Goal: Find specific page/section: Locate a particular part of the current website

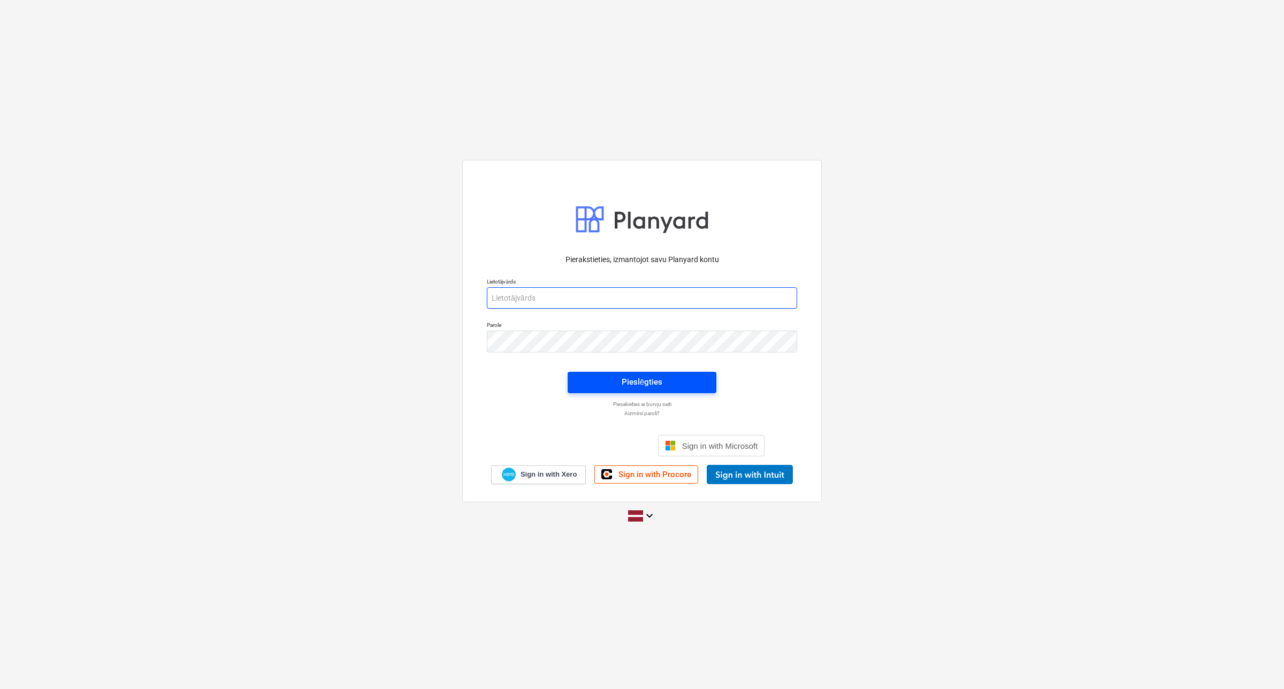
type input "[EMAIL_ADDRESS][DOMAIN_NAME]"
click at [605, 386] on span "Pieslēgties" at bounding box center [642, 382] width 123 height 14
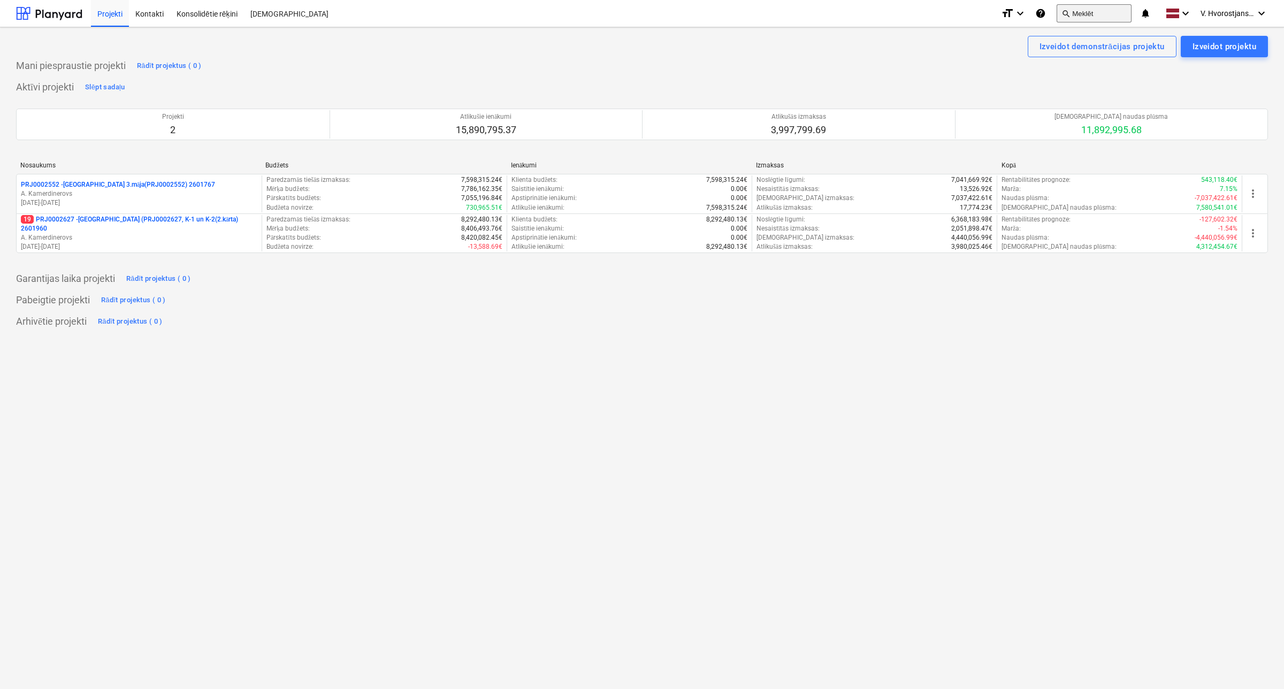
click at [1087, 19] on button "search Meklēt" at bounding box center [1094, 13] width 75 height 18
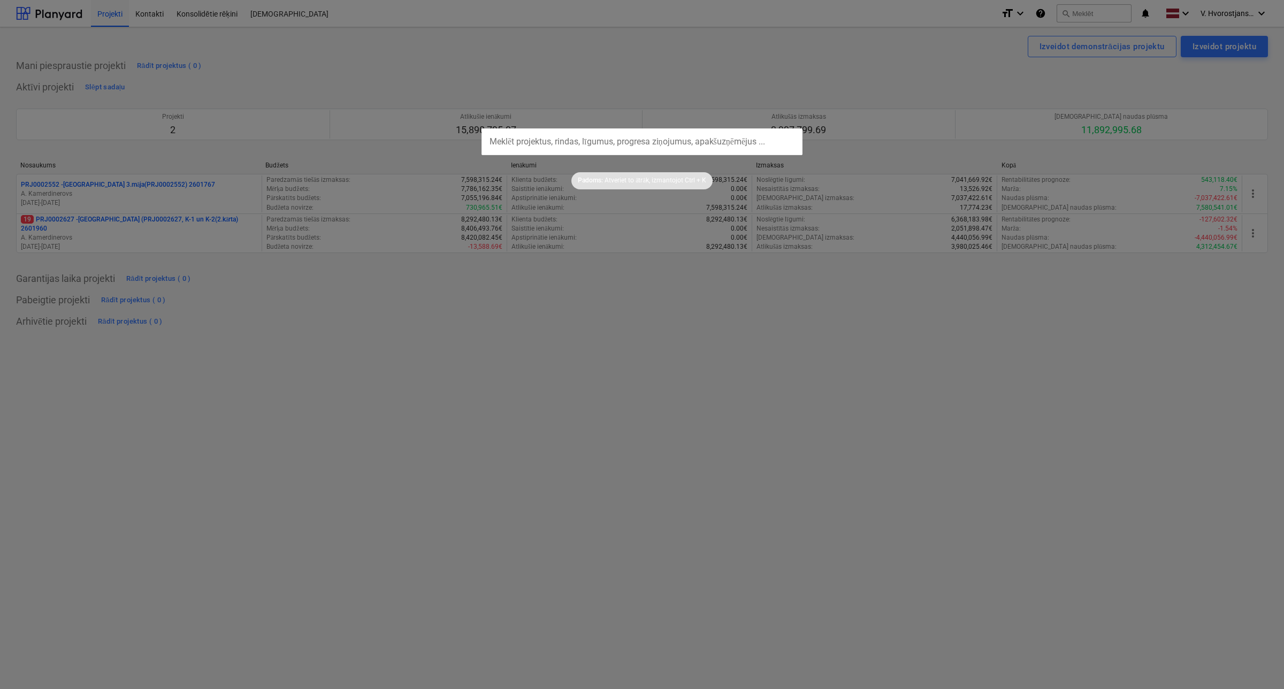
type input "w"
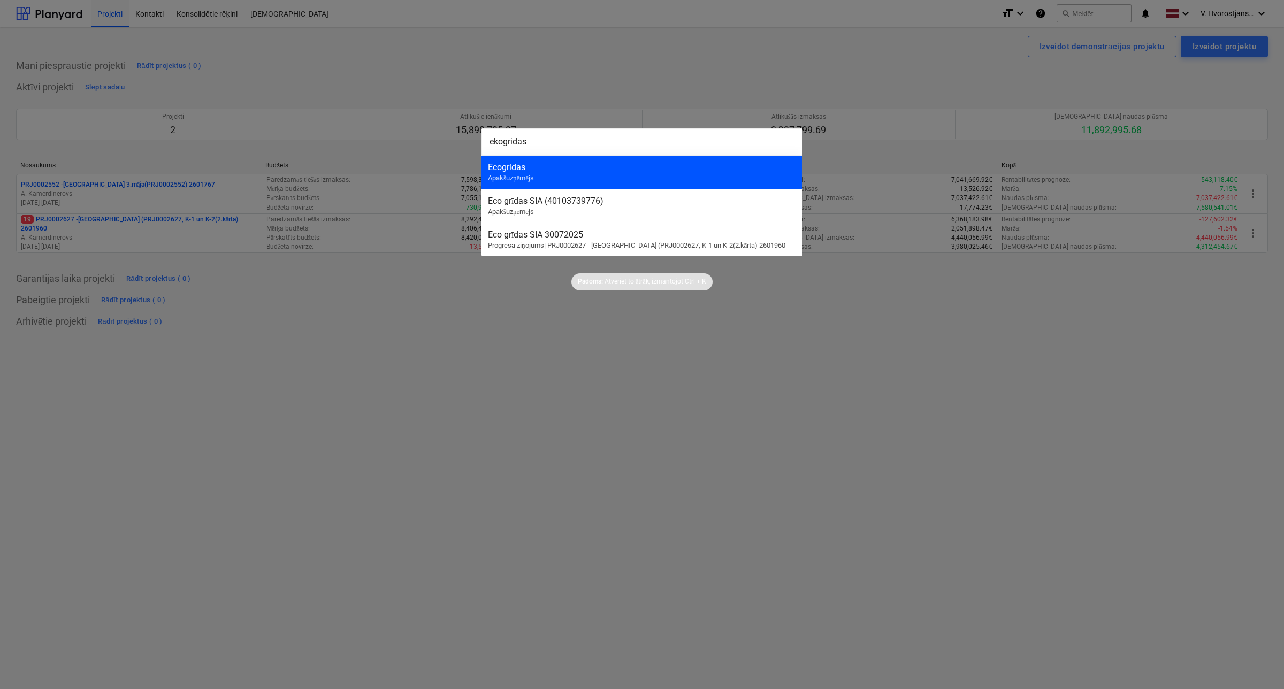
type input "ekogridas"
click at [609, 169] on div "Ecogridas" at bounding box center [642, 167] width 308 height 10
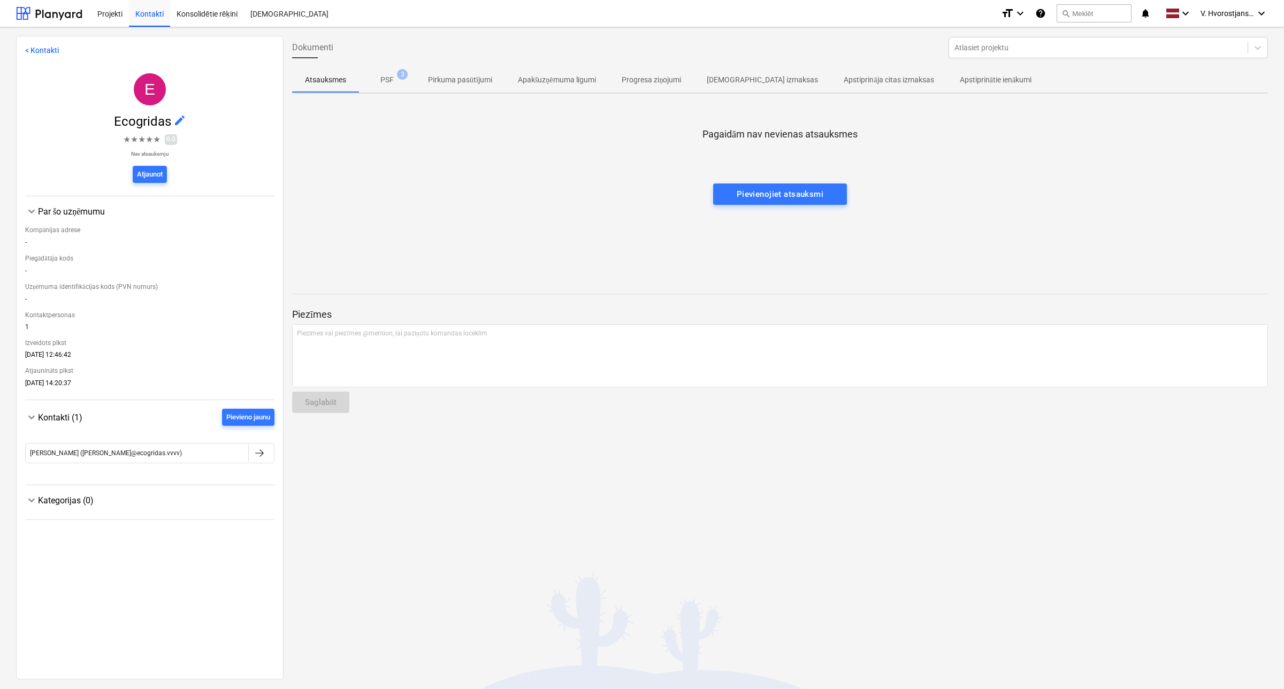
click at [456, 79] on p "Pirkuma pasūtījumi" at bounding box center [460, 79] width 64 height 11
click at [387, 83] on p "PSF" at bounding box center [386, 79] width 13 height 11
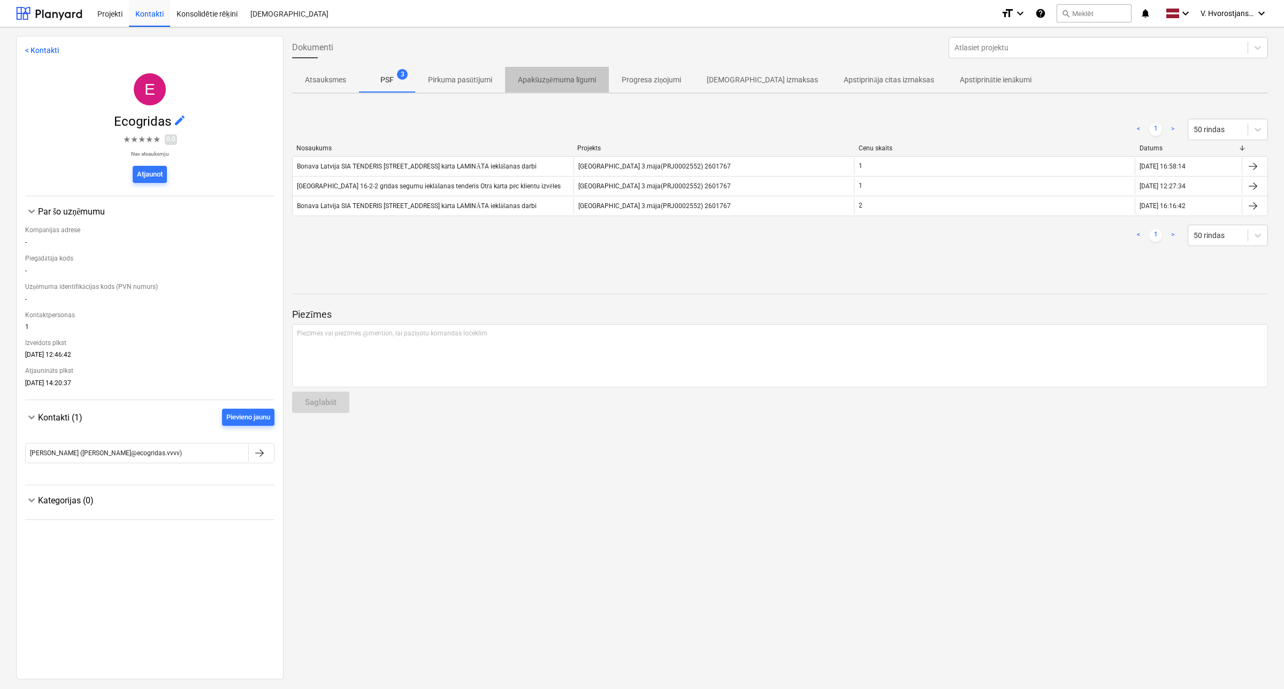
click at [568, 79] on p "Apakšuzņēmuma līgumi" at bounding box center [557, 79] width 79 height 11
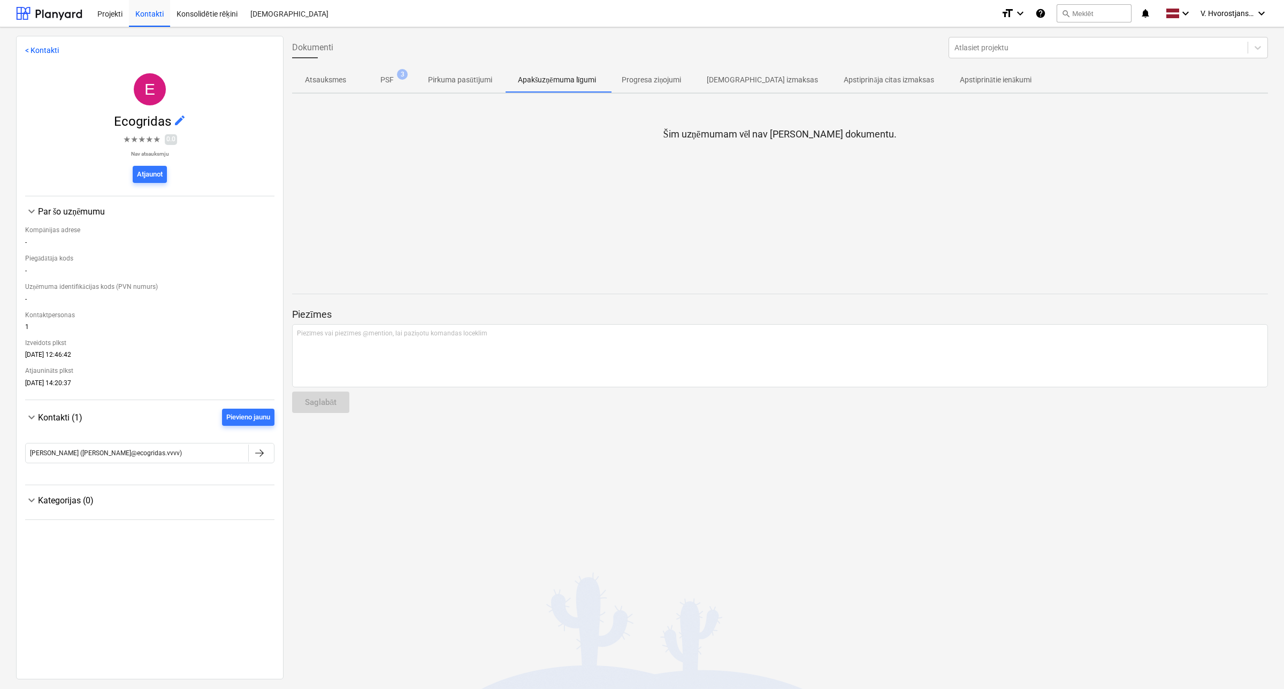
click at [386, 82] on p "PSF" at bounding box center [386, 79] width 13 height 11
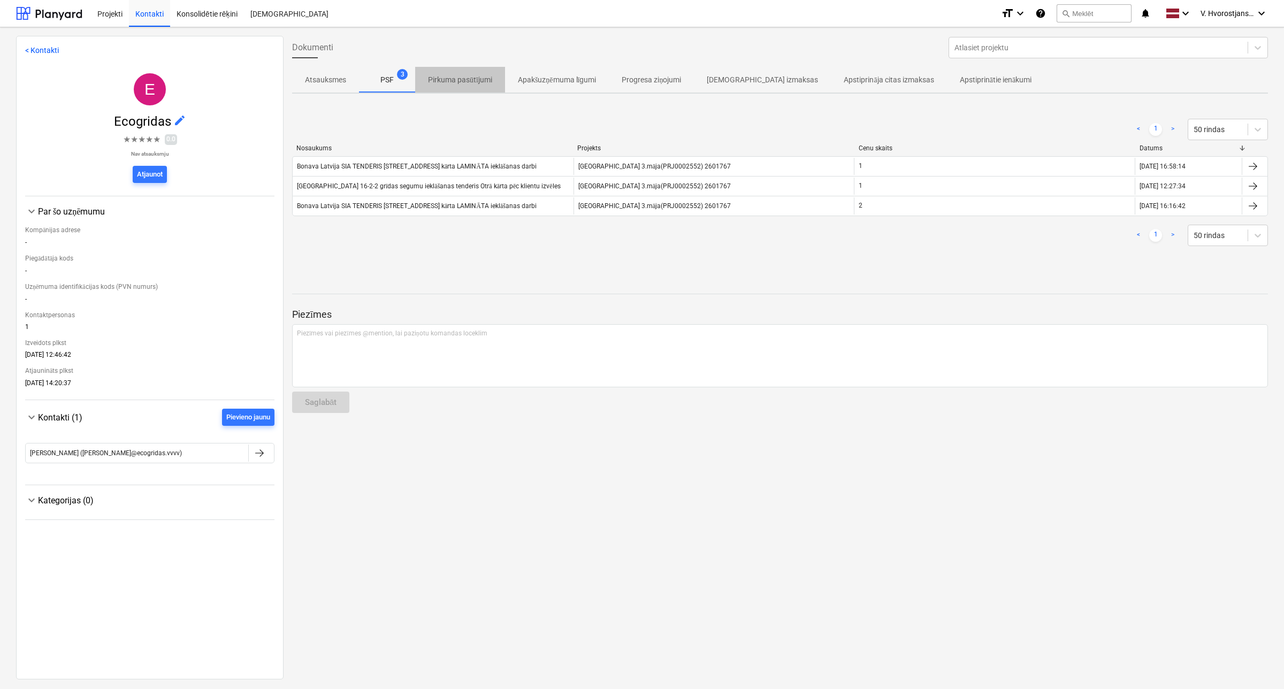
click at [474, 74] on p "Pirkuma pasūtījumi" at bounding box center [460, 79] width 64 height 11
